Goal: Task Accomplishment & Management: Use online tool/utility

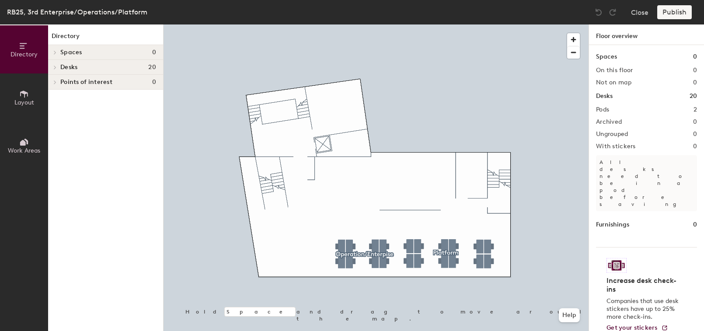
click at [375, 24] on div at bounding box center [375, 24] width 425 height 0
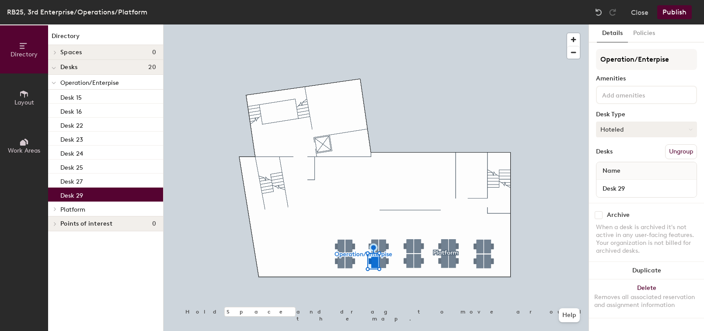
click at [643, 125] on button "Hoteled" at bounding box center [646, 129] width 101 height 16
click at [629, 160] on div "Assigned" at bounding box center [639, 156] width 87 height 13
click at [677, 10] on button "Publish" at bounding box center [674, 12] width 35 height 14
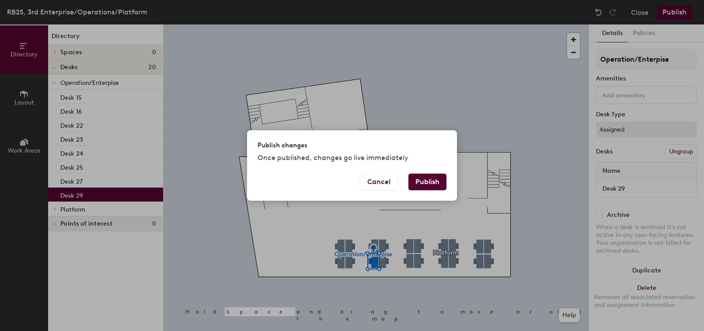
click at [417, 181] on button "Publish" at bounding box center [427, 182] width 38 height 17
